Goal: Task Accomplishment & Management: Manage account settings

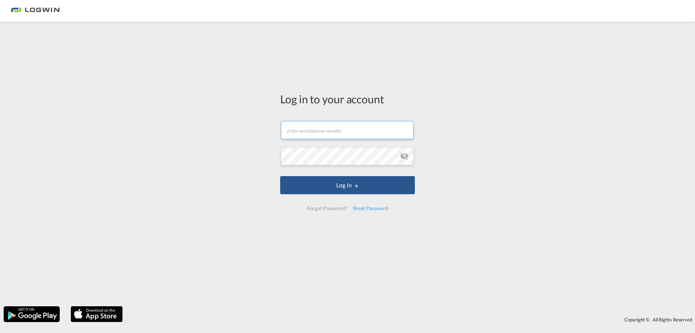
click at [354, 130] on input "text" at bounding box center [347, 130] width 133 height 18
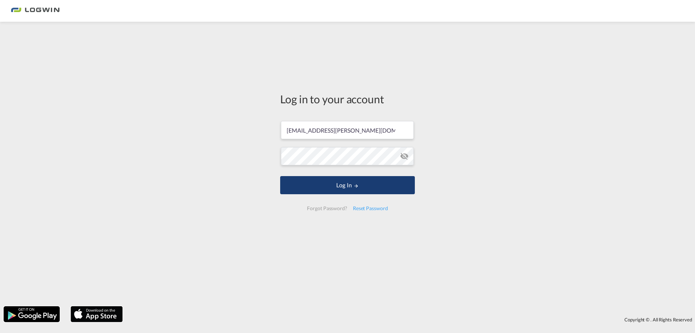
click at [348, 184] on button "Log In" at bounding box center [347, 185] width 135 height 18
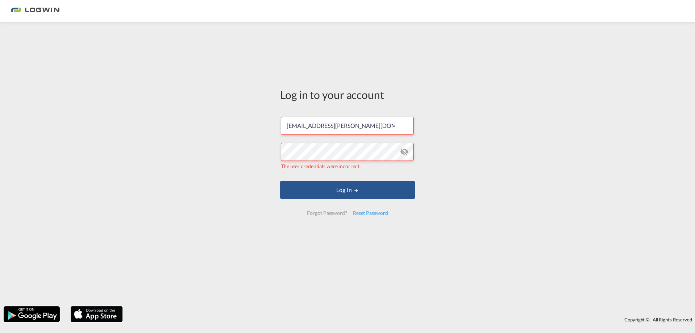
click at [404, 148] on md-icon "icon-eye-off" at bounding box center [404, 151] width 9 height 9
click at [326, 124] on input "[EMAIL_ADDRESS][PERSON_NAME][DOMAIN_NAME]" at bounding box center [347, 126] width 133 height 18
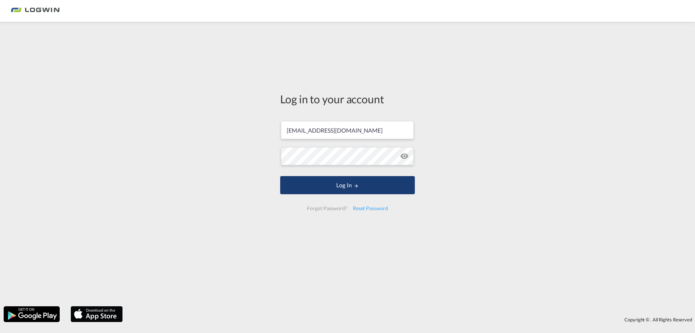
click at [348, 189] on button "Log In" at bounding box center [347, 185] width 135 height 18
click at [322, 130] on input "[EMAIL_ADDRESS][DOMAIN_NAME]" at bounding box center [347, 130] width 133 height 18
click at [346, 187] on button "Log In" at bounding box center [347, 185] width 135 height 18
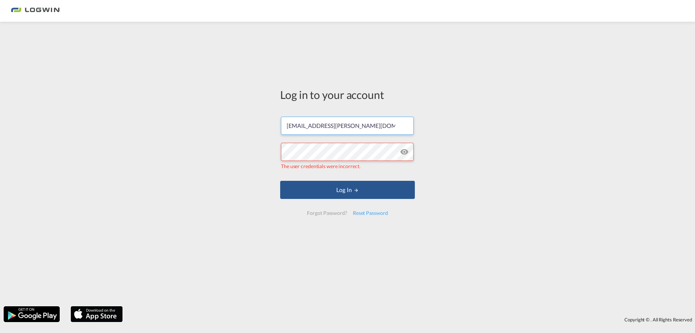
click at [325, 127] on input "[EMAIL_ADDRESS][PERSON_NAME][DOMAIN_NAME]" at bounding box center [347, 126] width 133 height 18
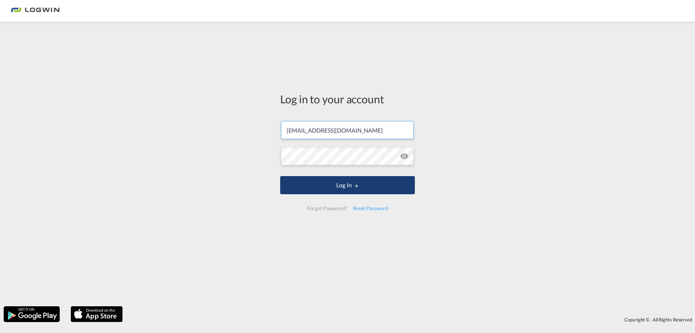
type input "[EMAIL_ADDRESS][DOMAIN_NAME]"
click at [344, 186] on button "Log In" at bounding box center [347, 185] width 135 height 18
